Goal: Navigation & Orientation: Find specific page/section

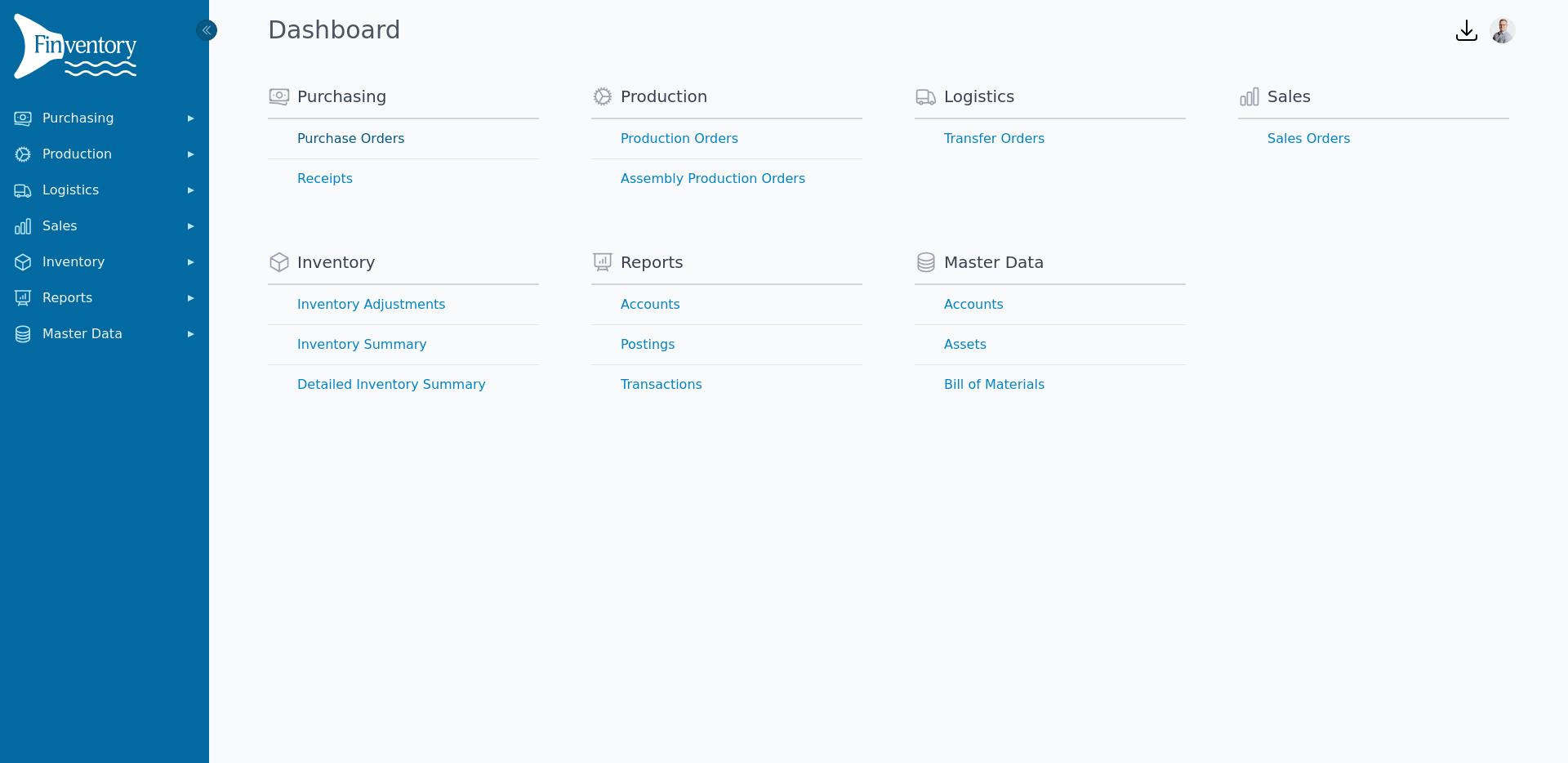
click at [322, 147] on link "Purchase Orders" at bounding box center [403, 138] width 271 height 39
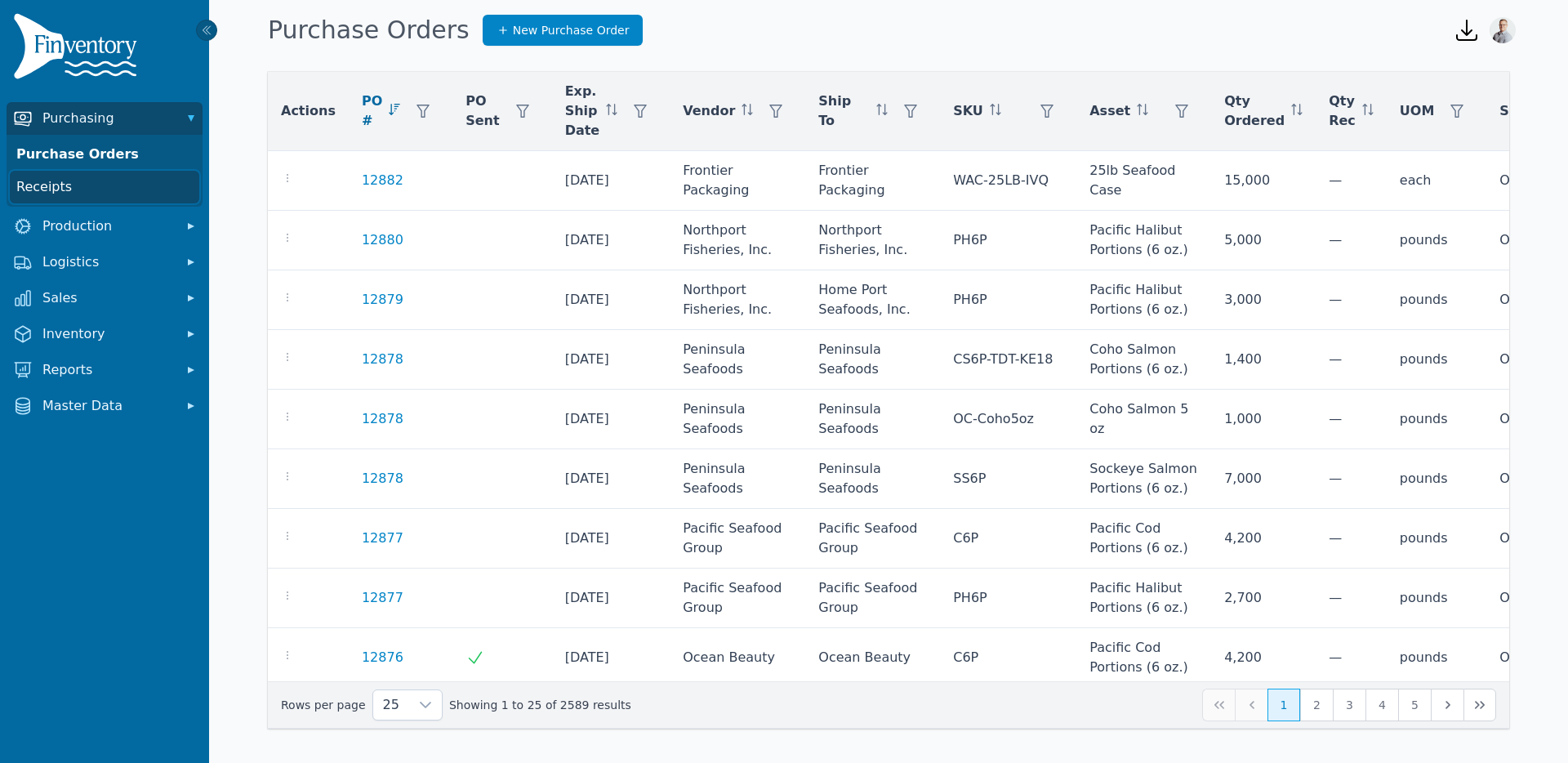
click at [57, 199] on link "Receipts" at bounding box center [104, 187] width 189 height 32
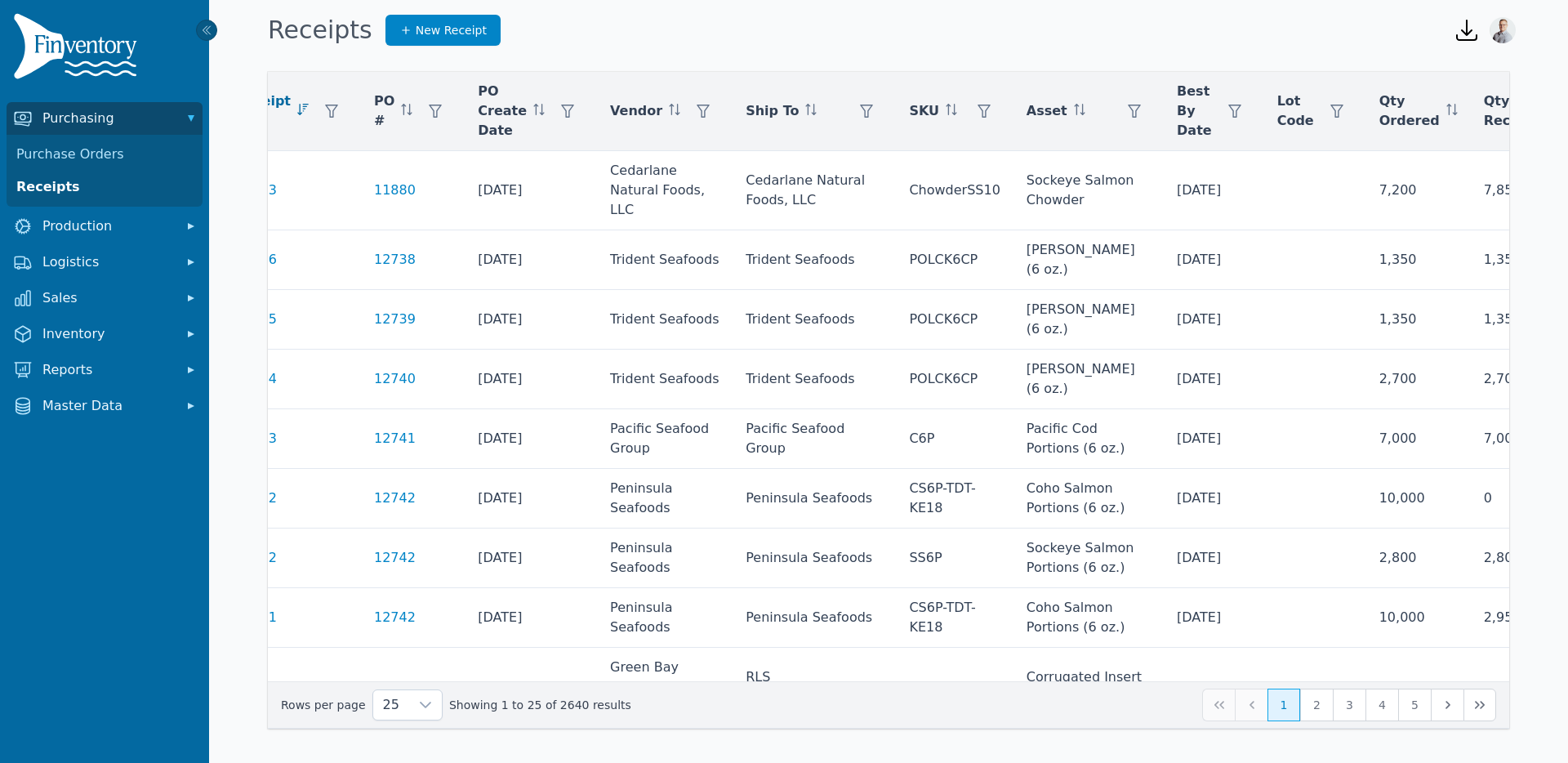
scroll to position [0, 148]
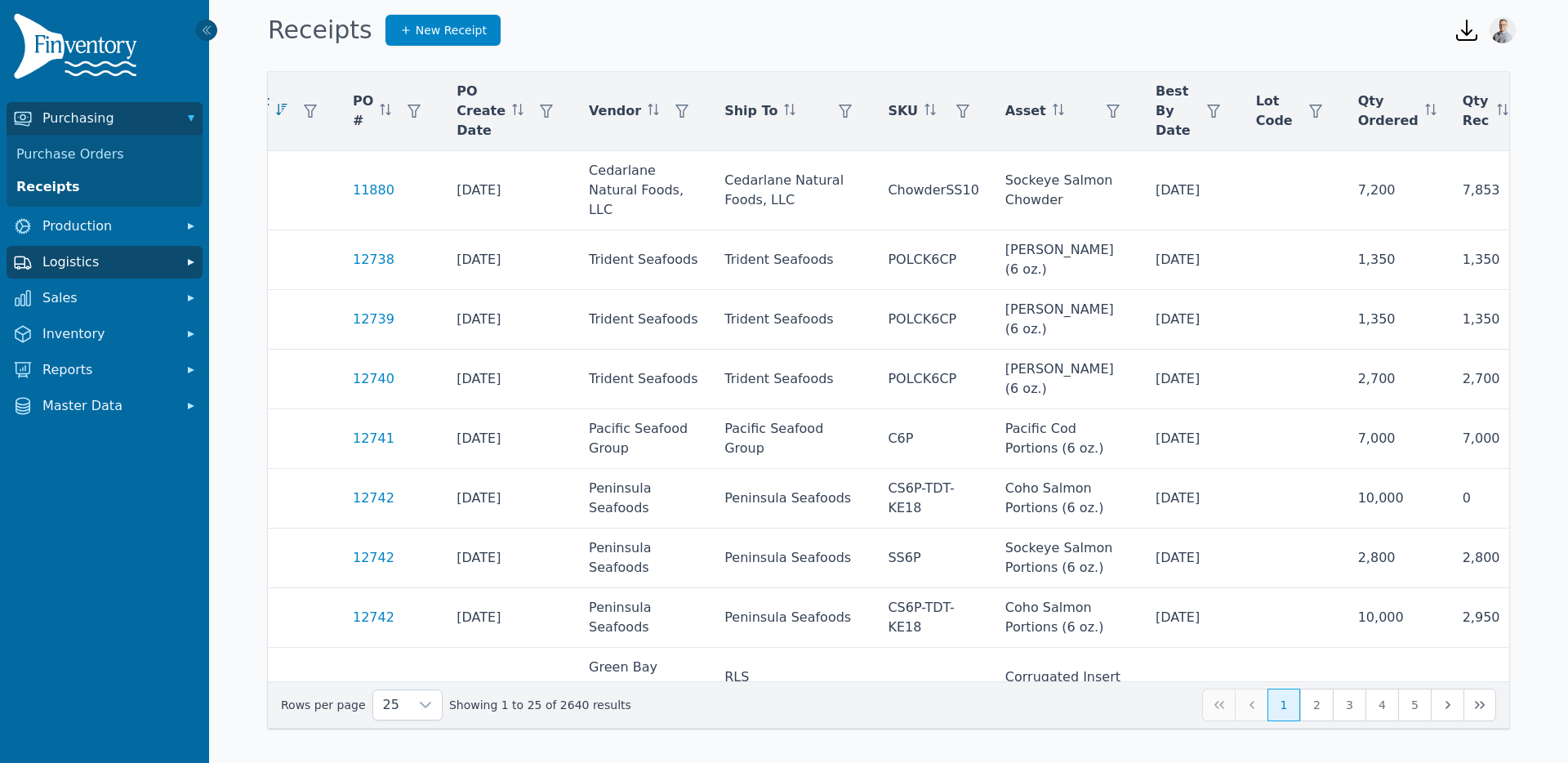
click at [48, 260] on span "Logistics" at bounding box center [107, 262] width 131 height 20
click at [54, 297] on link "Transfer Orders" at bounding box center [104, 298] width 189 height 32
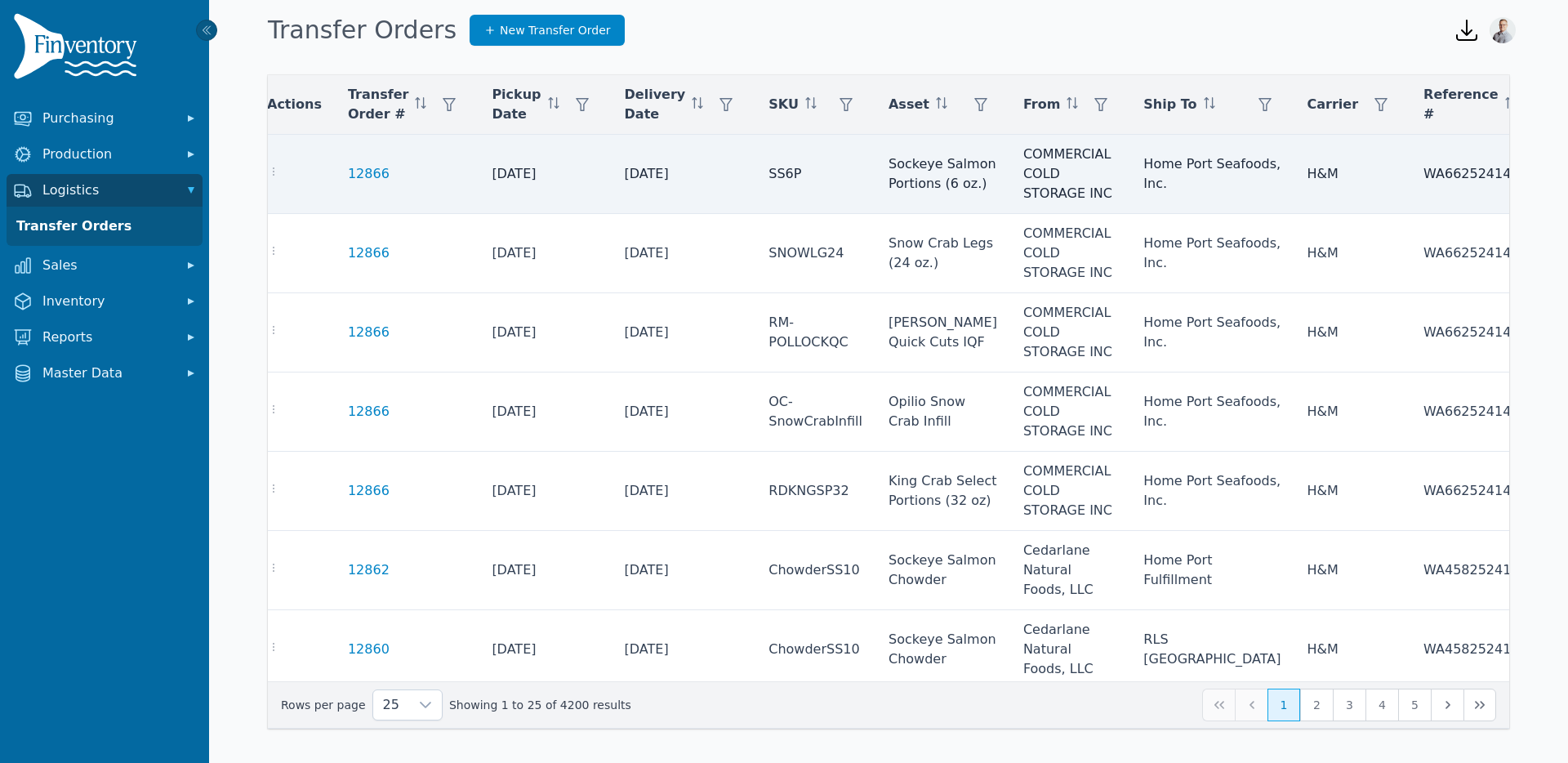
scroll to position [0, 10]
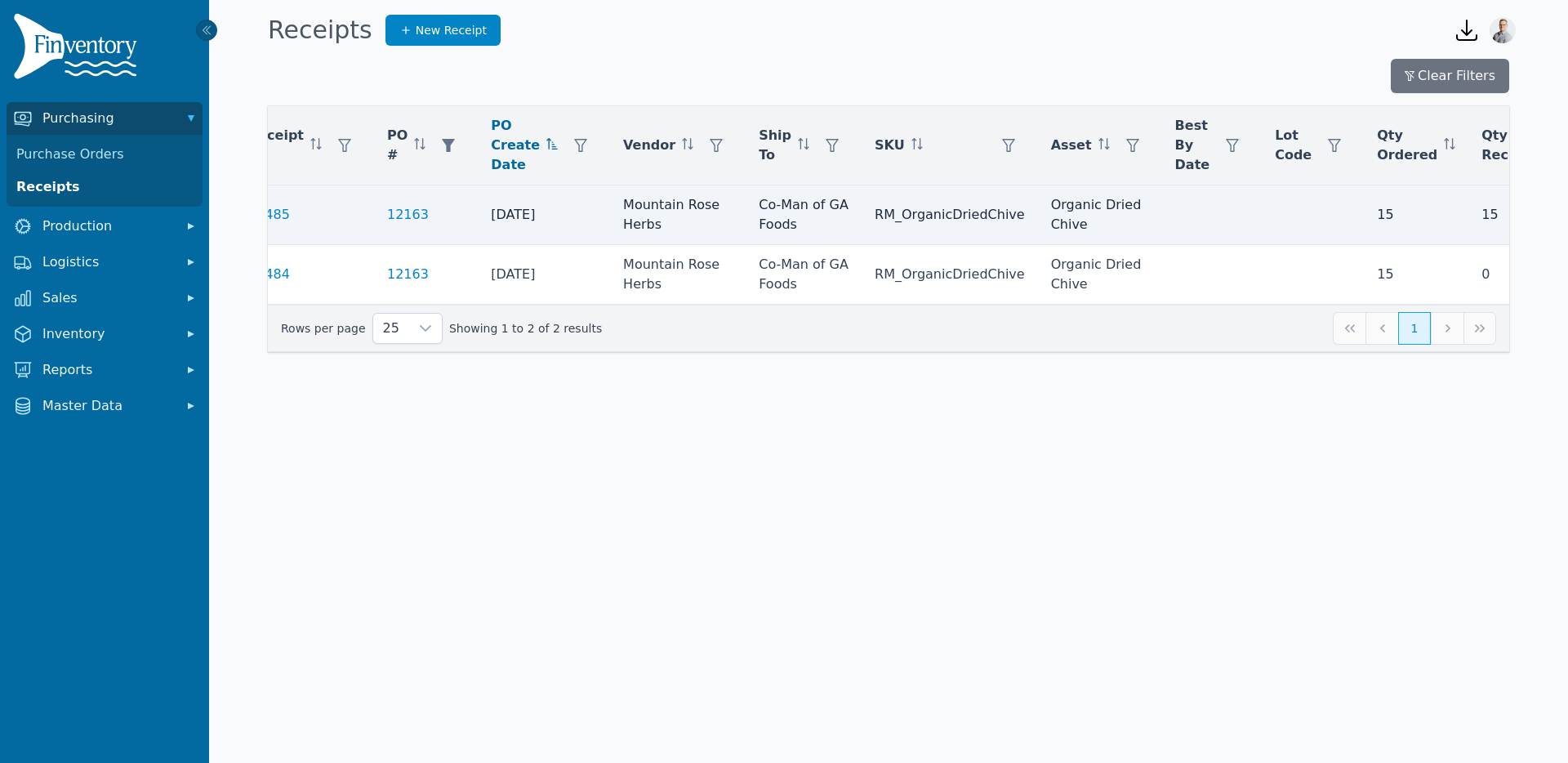
scroll to position [0, 185]
